Goal: Information Seeking & Learning: Stay updated

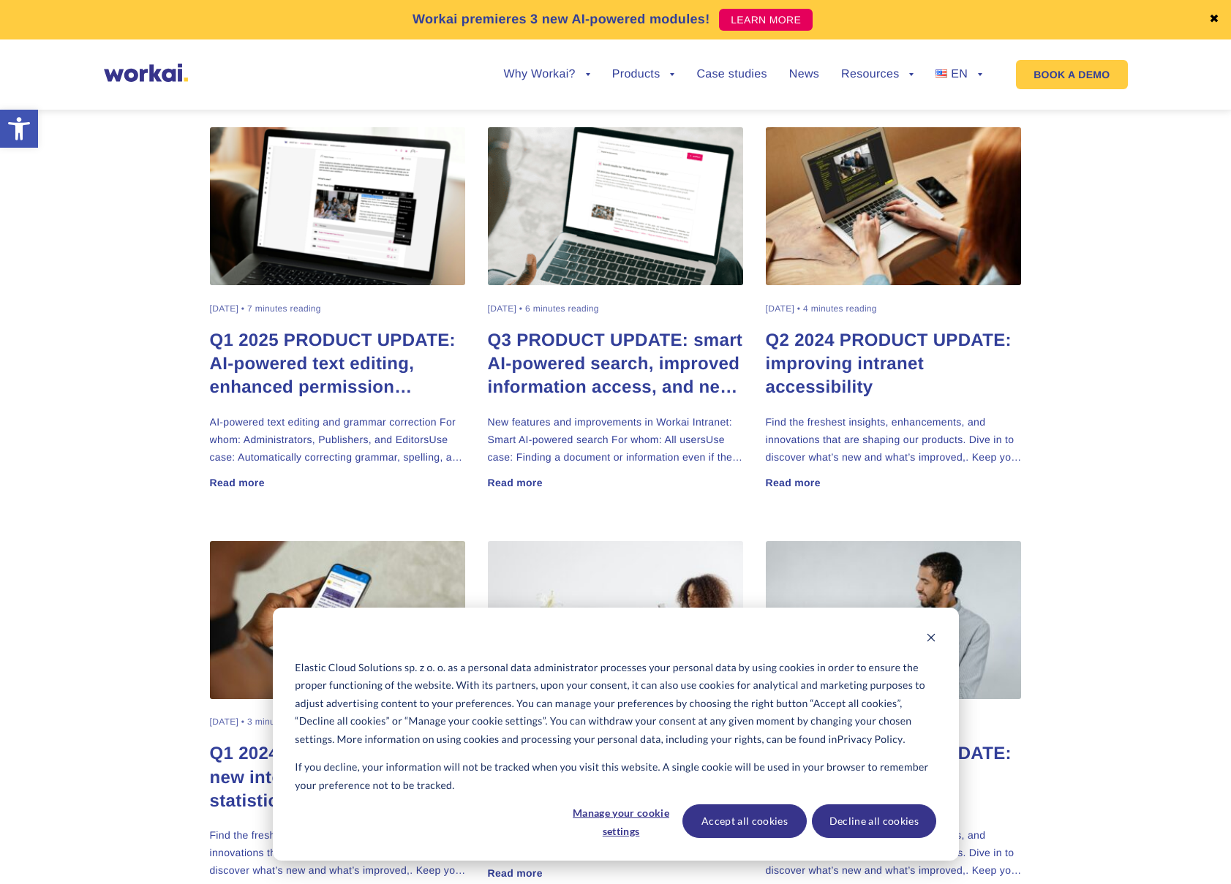
scroll to position [551, 0]
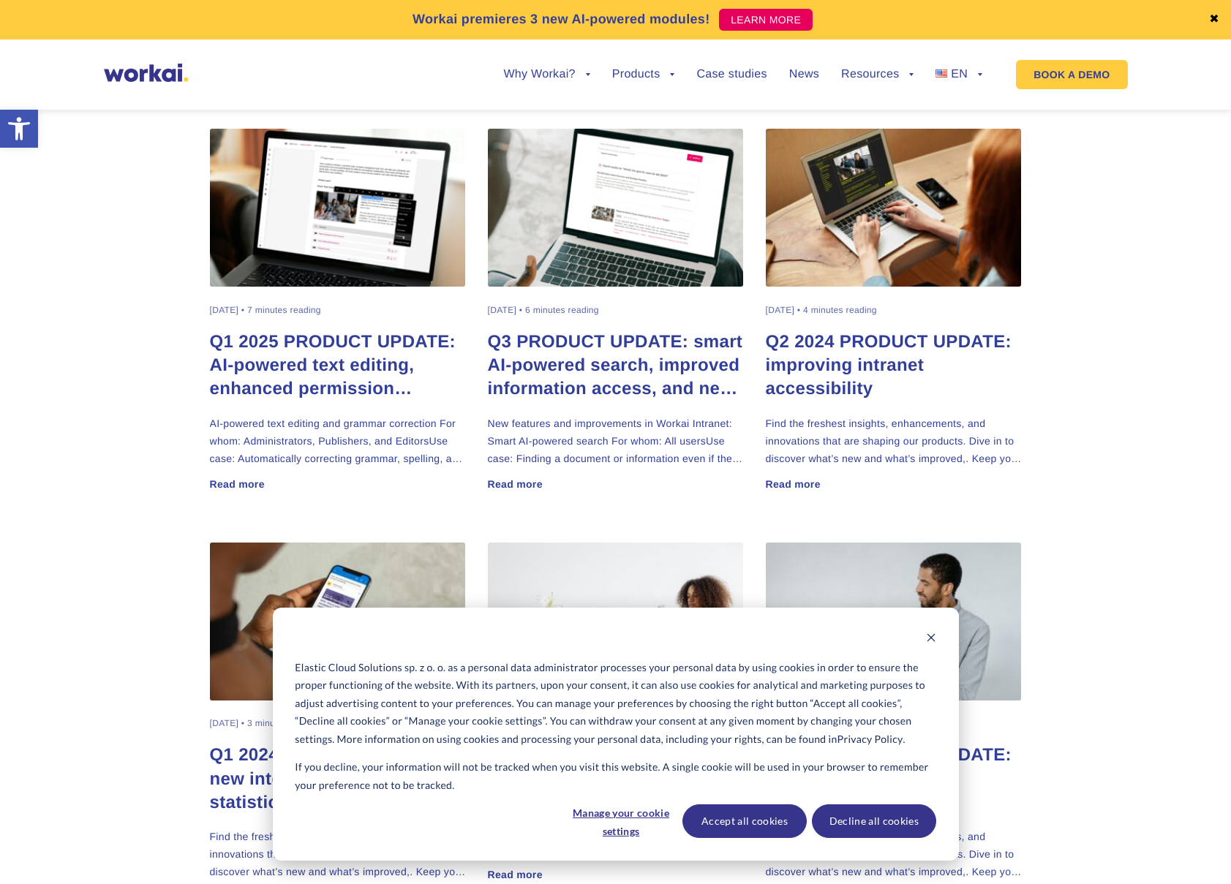
click at [620, 334] on h2 "Q3 PRODUCT UPDATE: smart AI-powered search, improved information access, and ne…" at bounding box center [616, 365] width 256 height 70
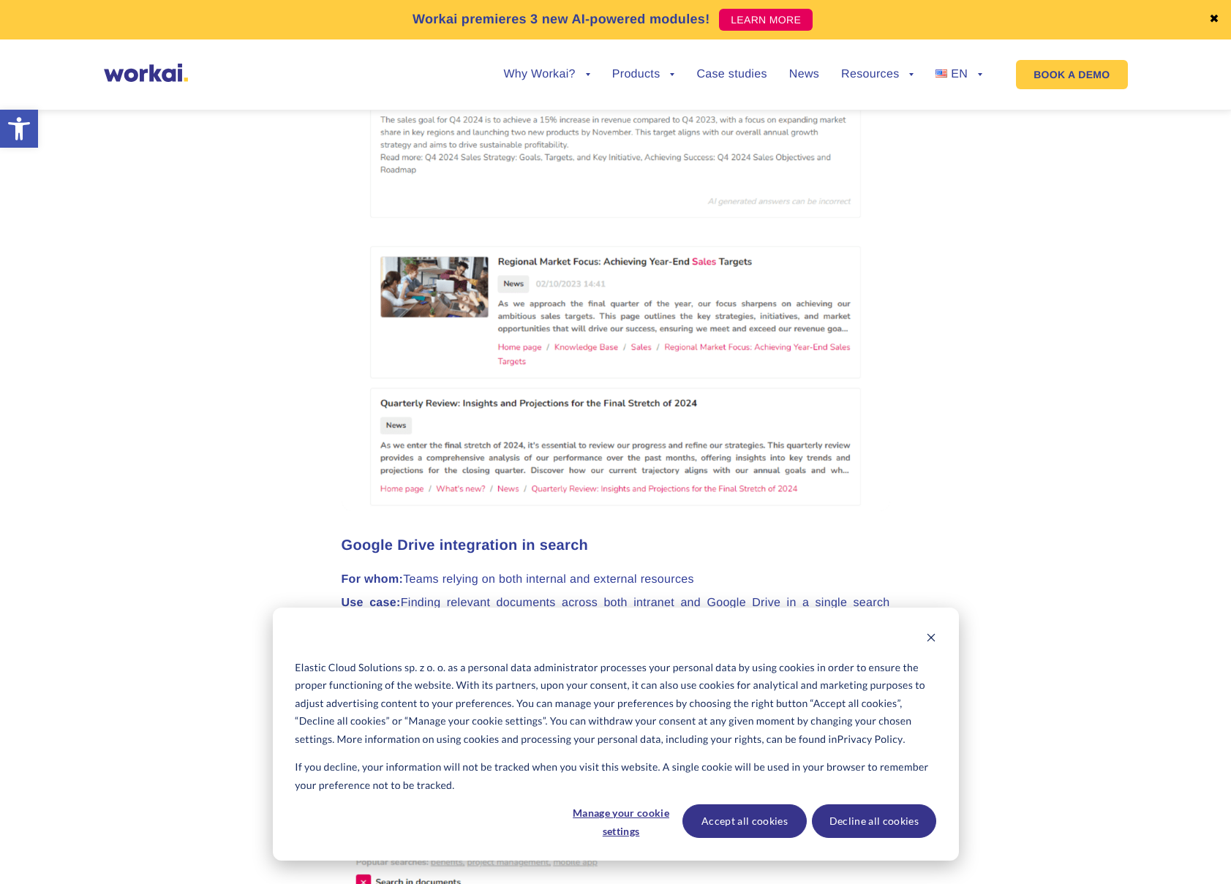
scroll to position [2088, 0]
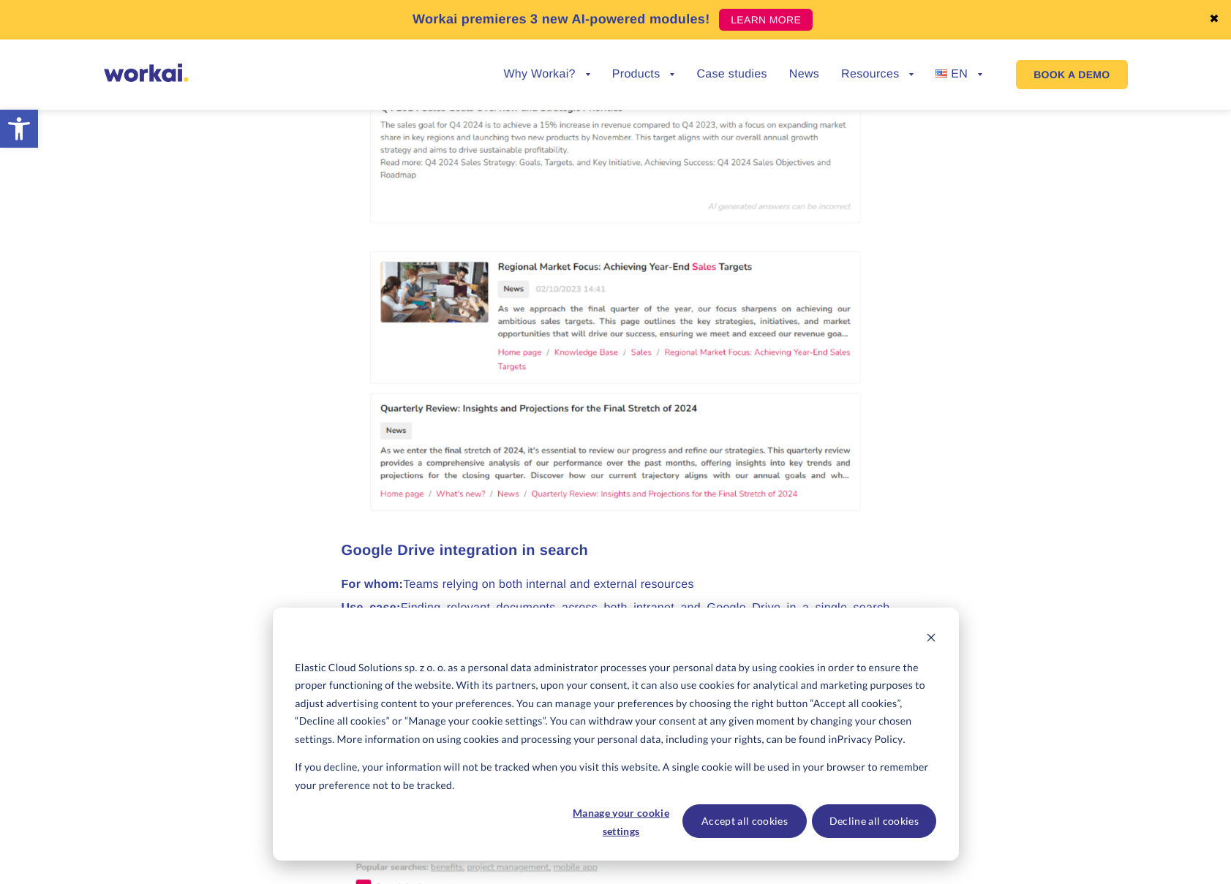
click at [921, 640] on div "Cookie banner" at bounding box center [615, 639] width 641 height 18
click at [930, 637] on icon "Dismiss cookie banner" at bounding box center [930, 638] width 8 height 8
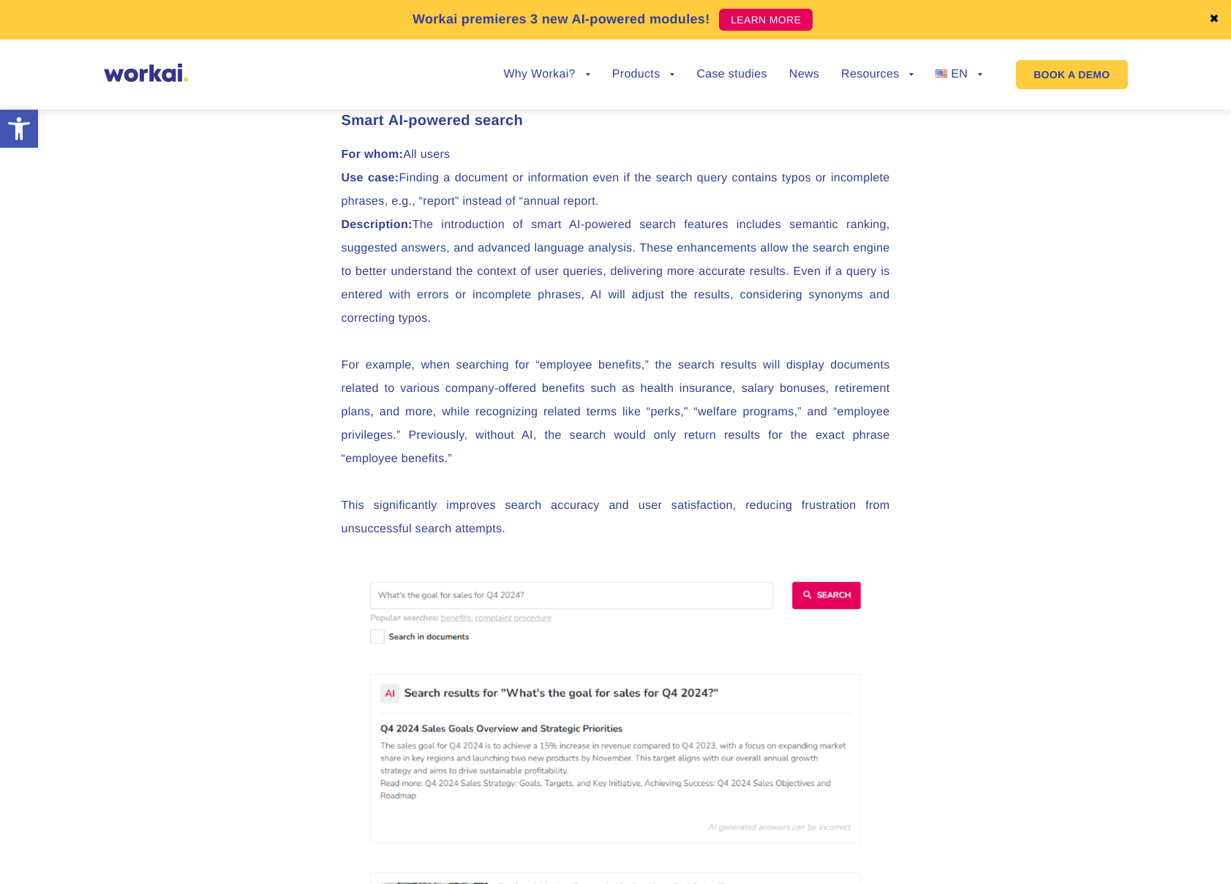
scroll to position [2332, 0]
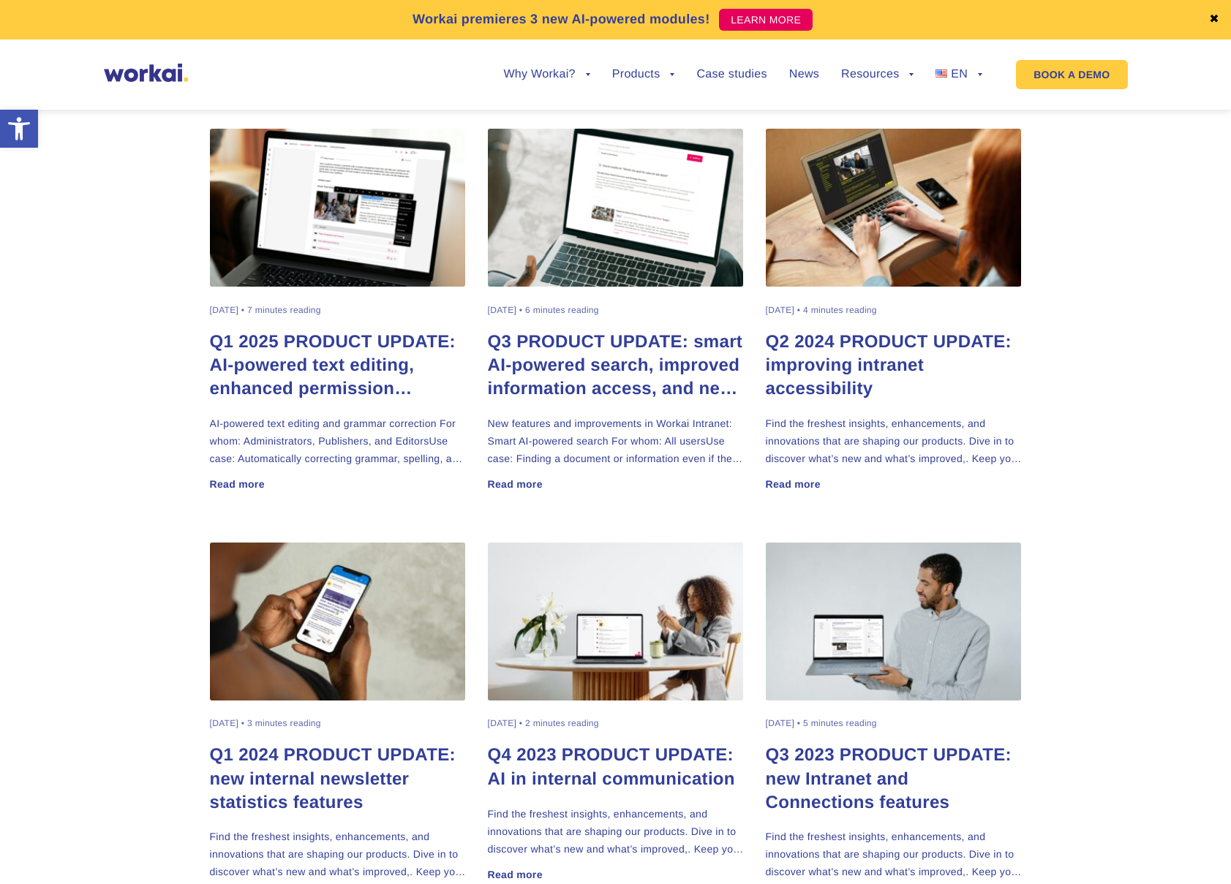
click at [325, 349] on h2 "Q1 2025 PRODUCT UPDATE: AI-powered text editing, enhanced permission management…" at bounding box center [338, 365] width 256 height 70
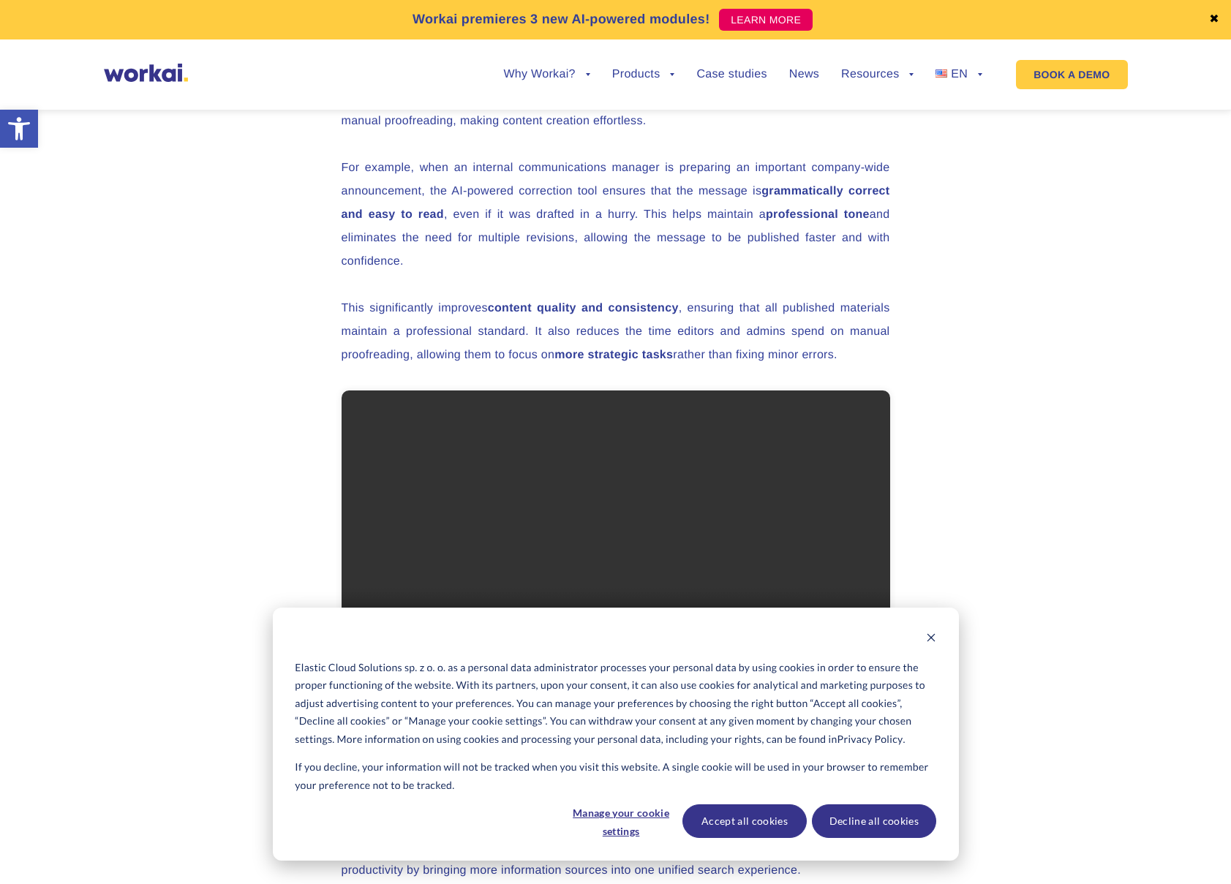
scroll to position [1473, 0]
